Goal: Find specific page/section: Find specific page/section

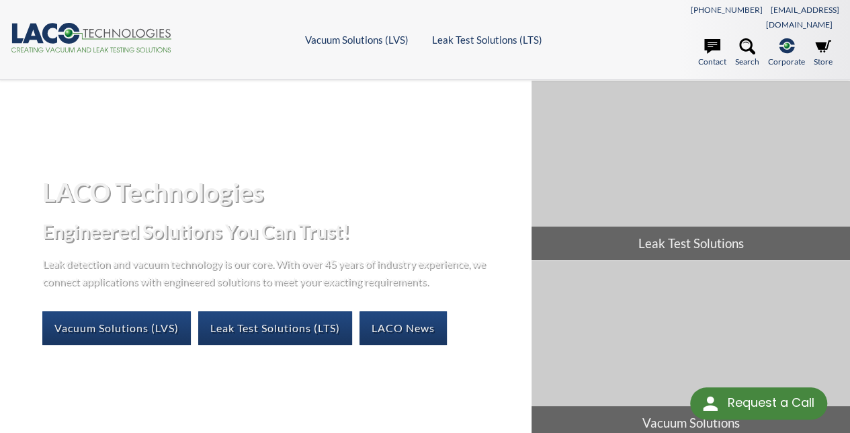
select select "Language Translate Widget"
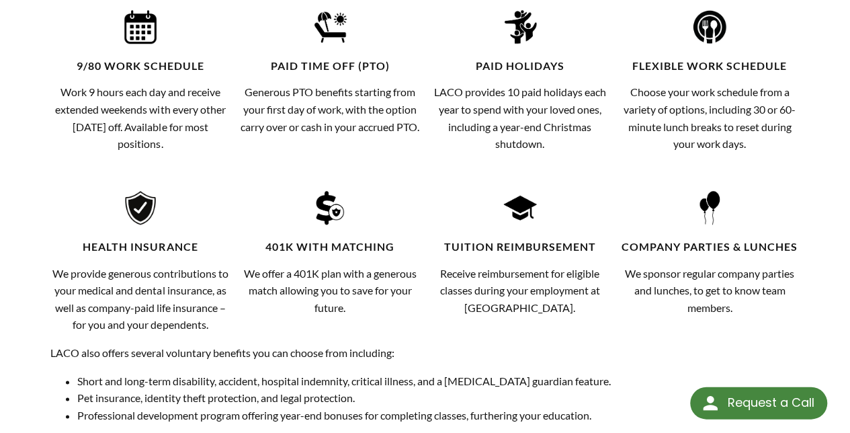
select select "Language Translate Widget"
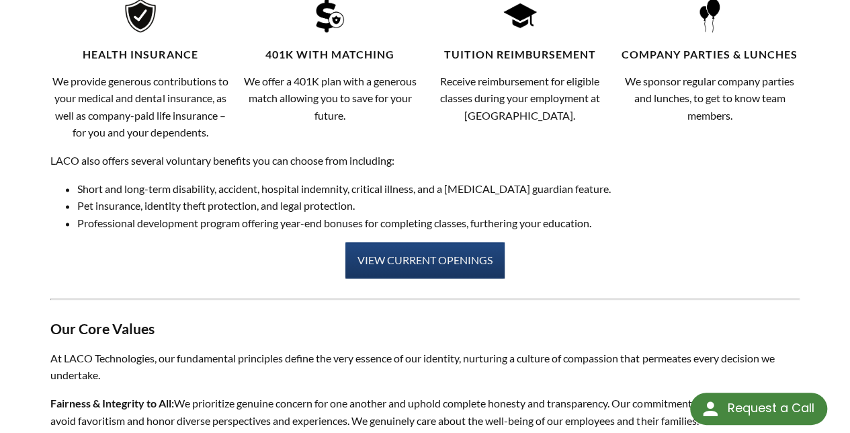
scroll to position [839, 0]
click at [390, 251] on link "VIEW CURRENT OPENINGS" at bounding box center [424, 260] width 159 height 36
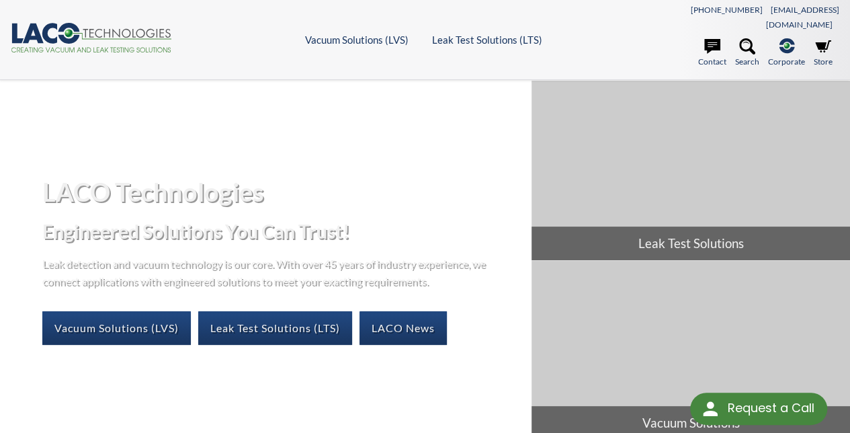
select select "Language Translate Widget"
